Goal: Information Seeking & Learning: Learn about a topic

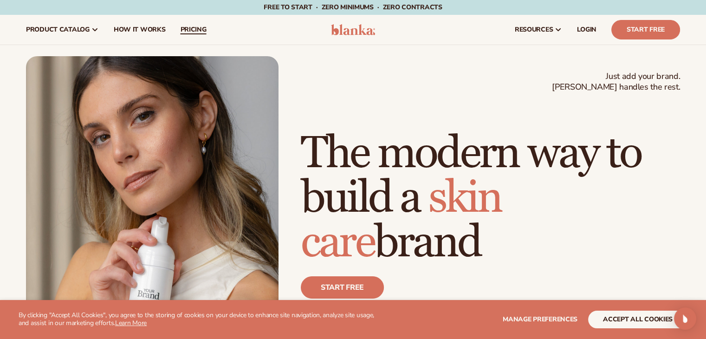
click at [198, 24] on link "pricing" at bounding box center [193, 30] width 41 height 30
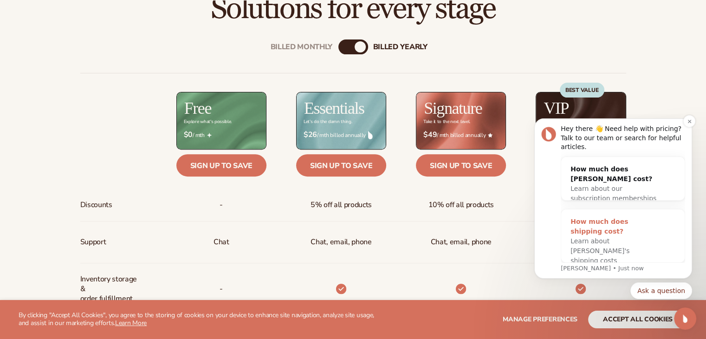
scroll to position [348, 0]
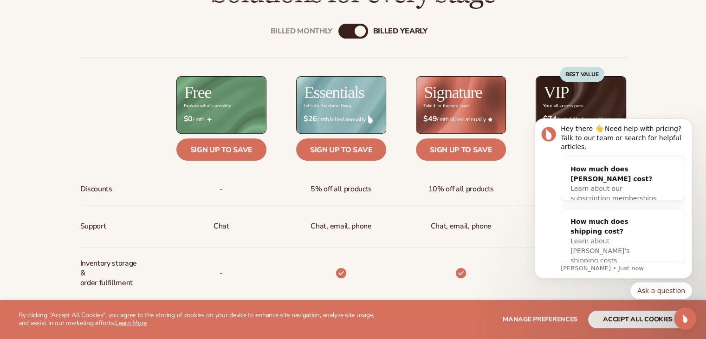
click at [116, 86] on div at bounding box center [113, 104] width 66 height 57
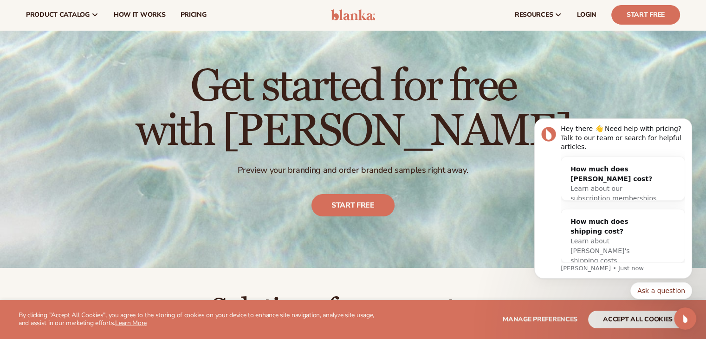
scroll to position [0, 0]
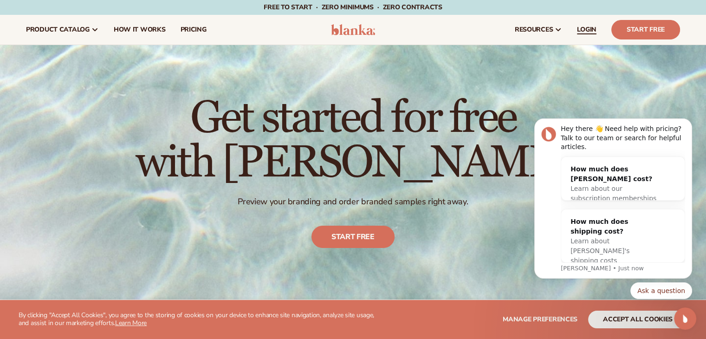
click at [576, 31] on link "LOGIN" at bounding box center [587, 30] width 34 height 30
